Goal: Task Accomplishment & Management: Use online tool/utility

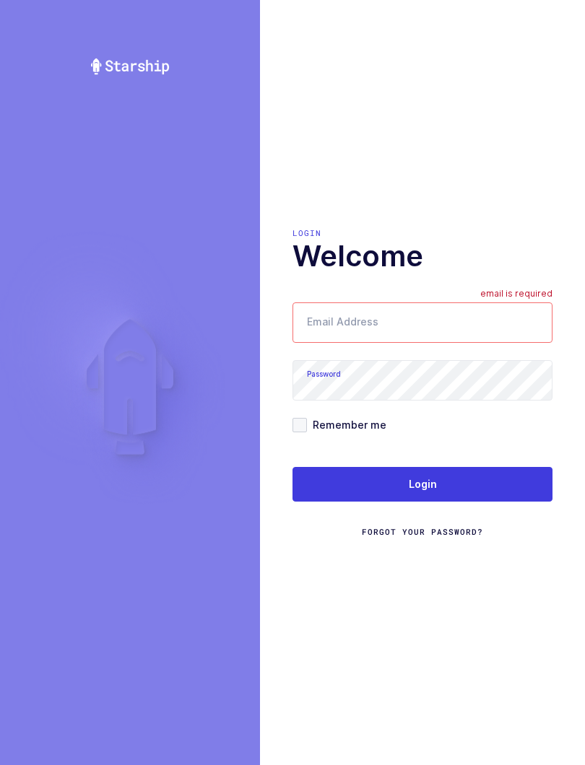
click at [402, 342] on input "Email Address" at bounding box center [422, 323] width 260 height 40
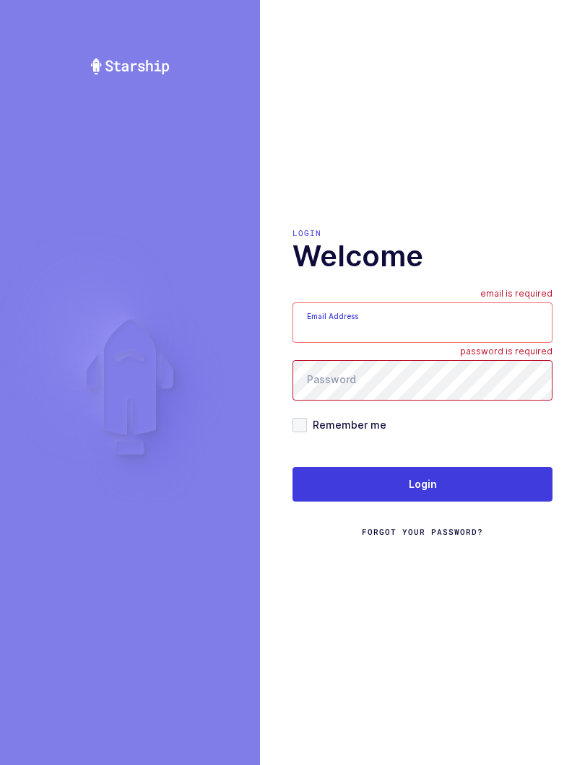
type input "mundo@janustrade.com"
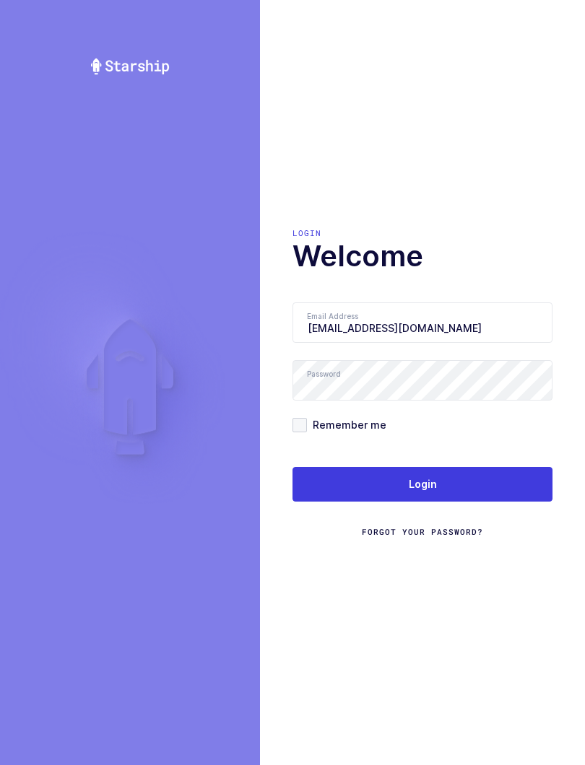
click at [470, 502] on button "Login" at bounding box center [422, 484] width 260 height 35
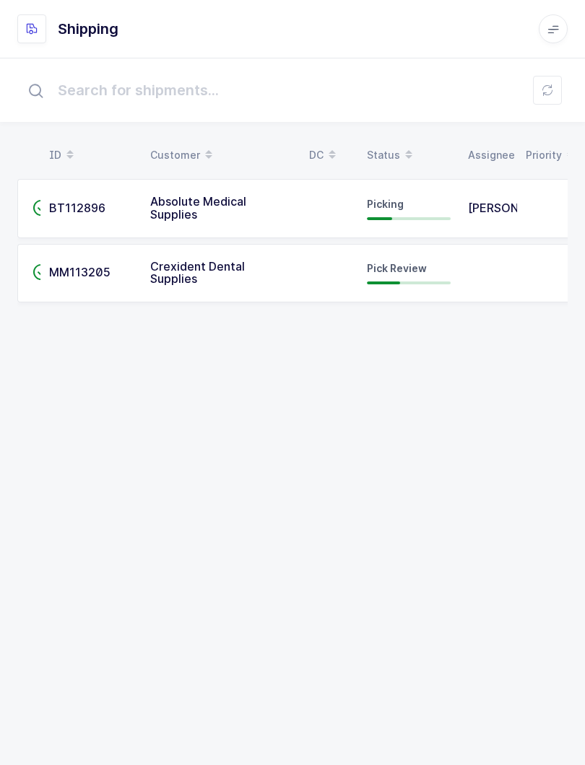
click at [162, 298] on td "Crexident Dental Supplies" at bounding box center [221, 273] width 159 height 59
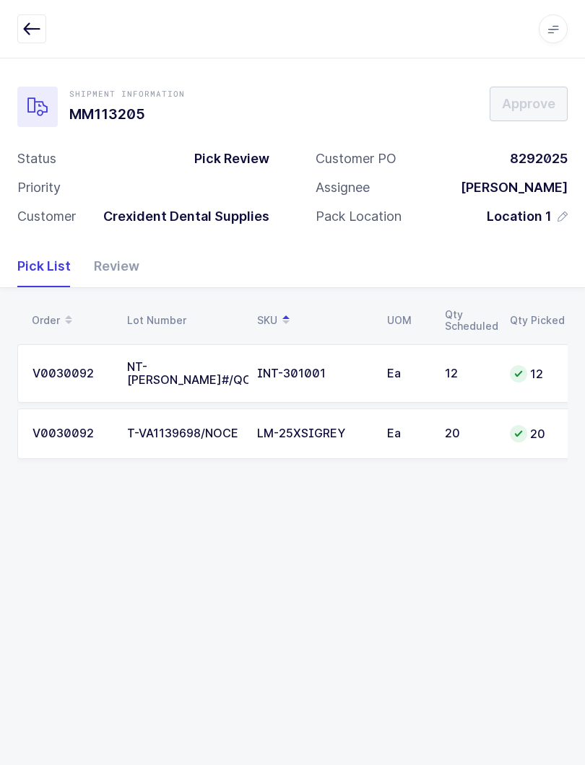
click at [90, 256] on div "Review" at bounding box center [110, 267] width 57 height 42
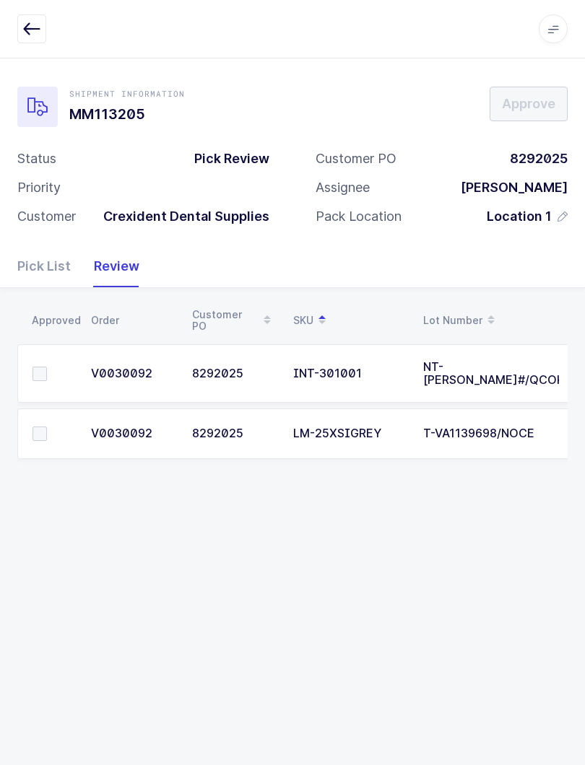
click at [38, 439] on td at bounding box center [49, 434] width 65 height 51
click at [30, 436] on td at bounding box center [49, 434] width 65 height 51
click at [30, 432] on td at bounding box center [49, 434] width 65 height 51
click at [52, 429] on label at bounding box center [52, 434] width 41 height 14
click at [47, 427] on input "checkbox" at bounding box center [47, 427] width 0 height 0
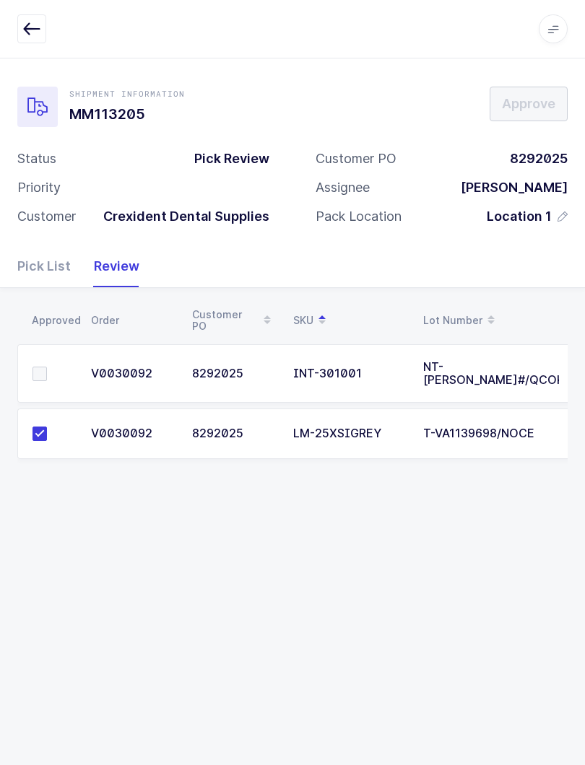
click at [35, 373] on span at bounding box center [39, 374] width 14 height 14
click at [47, 367] on input "checkbox" at bounding box center [47, 367] width 0 height 0
click at [542, 120] on button "Approve" at bounding box center [529, 104] width 78 height 35
